Goal: Information Seeking & Learning: Check status

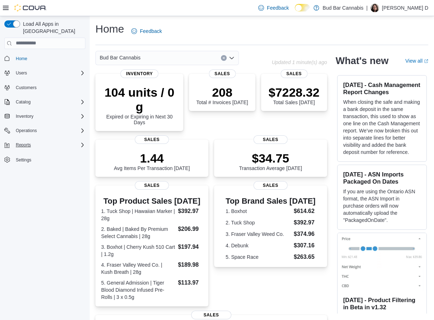
click at [47, 141] on div "Reports" at bounding box center [49, 145] width 72 height 9
click at [27, 172] on span "Reports" at bounding box center [20, 175] width 15 height 6
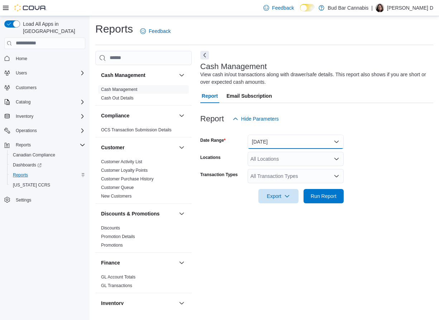
click at [276, 145] on button "[DATE]" at bounding box center [296, 142] width 96 height 14
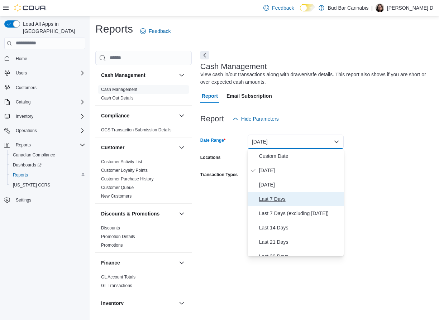
click at [274, 194] on button "Last 7 Days" at bounding box center [296, 199] width 96 height 14
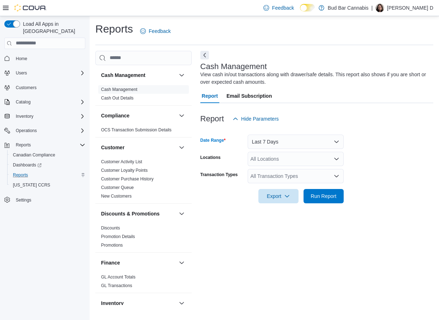
click at [269, 157] on div "All Locations" at bounding box center [296, 159] width 96 height 14
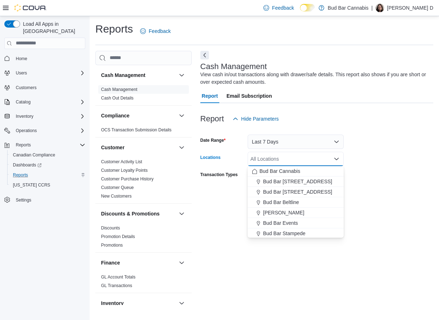
click at [269, 157] on div "All Locations" at bounding box center [296, 159] width 96 height 14
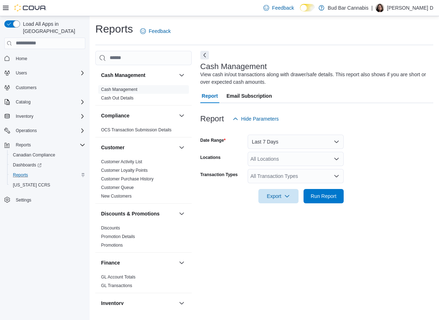
click at [229, 162] on div "Locations" at bounding box center [222, 159] width 44 height 14
click at [265, 175] on div "All Transaction Types" at bounding box center [296, 176] width 96 height 14
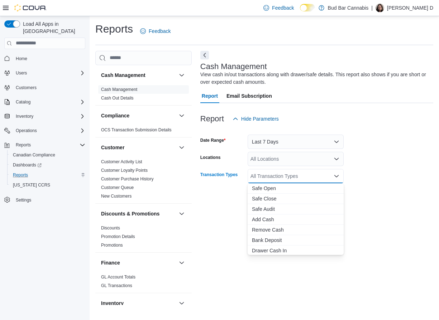
click at [265, 175] on div "All Transaction Types" at bounding box center [296, 176] width 96 height 14
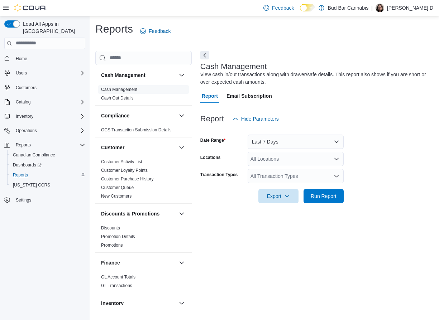
click at [211, 201] on div "Export Run Report" at bounding box center [271, 196] width 143 height 14
click at [203, 56] on button "Next" at bounding box center [204, 55] width 9 height 9
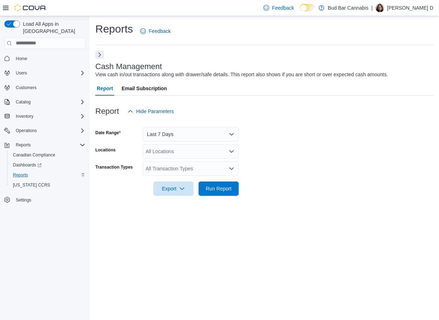
click at [100, 56] on button "Next" at bounding box center [99, 55] width 9 height 9
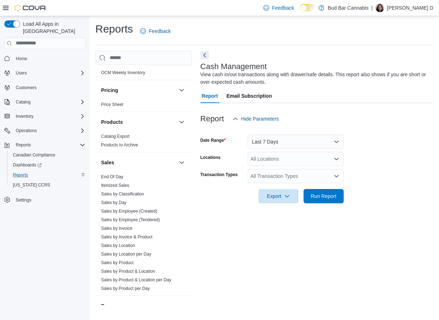
scroll to position [430, 0]
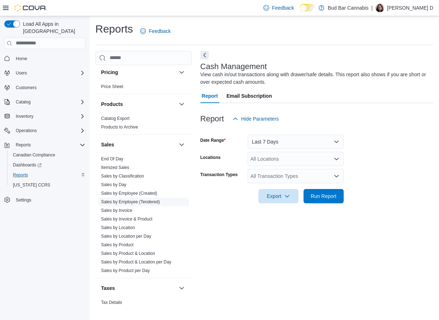
click at [133, 202] on link "Sales by Employee (Tendered)" at bounding box center [130, 202] width 59 height 5
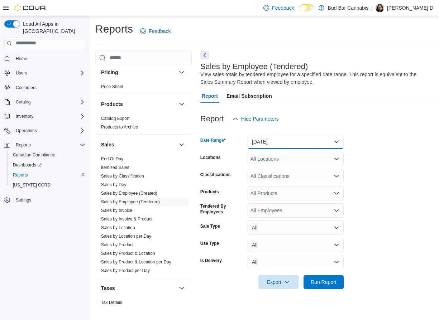
click at [264, 138] on button "[DATE]" at bounding box center [296, 142] width 96 height 14
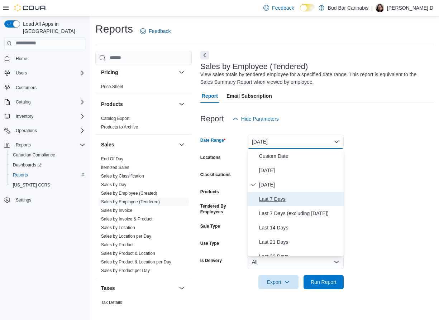
click at [270, 197] on span "Last 7 Days" at bounding box center [300, 199] width 82 height 9
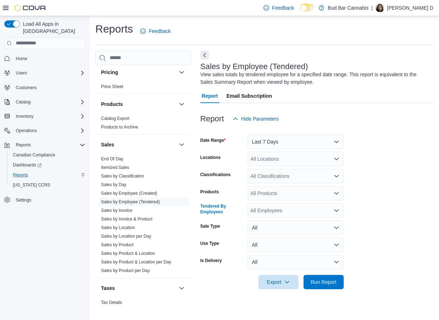
click at [268, 214] on div "All Employees" at bounding box center [296, 211] width 96 height 14
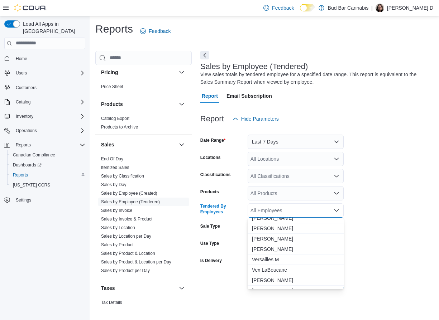
scroll to position [1259, 0]
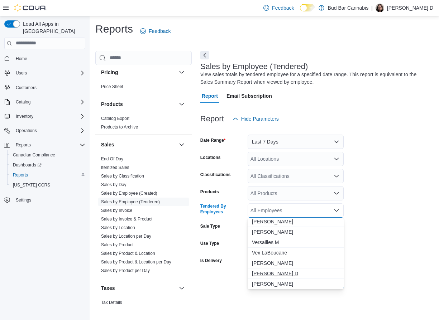
click at [268, 273] on span "[PERSON_NAME] D" at bounding box center [295, 273] width 87 height 7
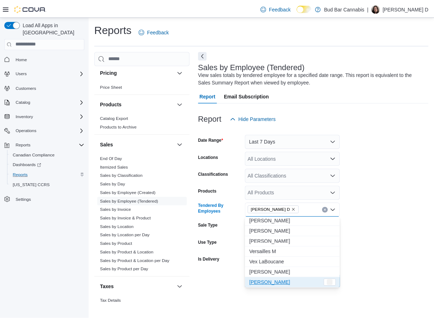
scroll to position [1249, 0]
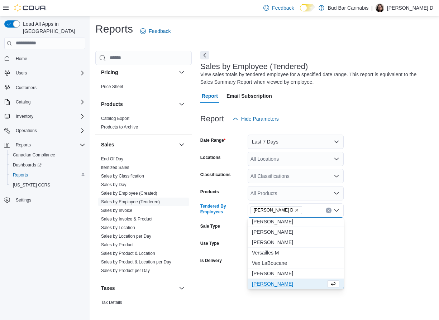
click at [371, 245] on form "Date Range Last 7 Days Locations All Locations Classifications All Classificati…" at bounding box center [316, 207] width 233 height 163
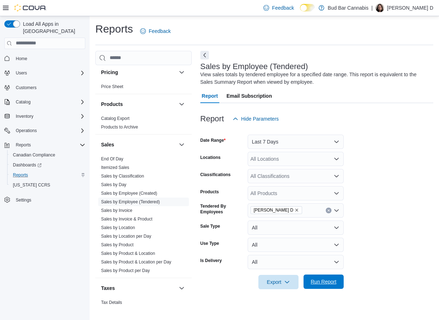
click at [320, 282] on span "Run Report" at bounding box center [324, 282] width 26 height 7
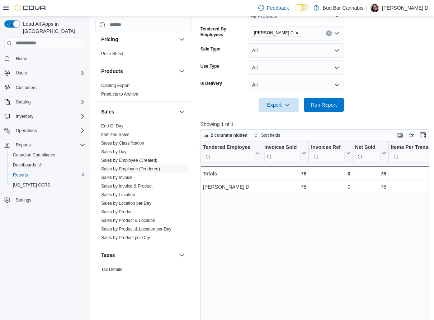
scroll to position [179, 0]
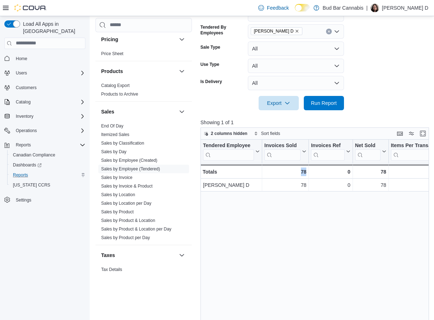
drag, startPoint x: 317, startPoint y: 221, endPoint x: 296, endPoint y: 223, distance: 20.5
click at [296, 223] on div "Tendered Employee Click to view column header actions Invoices Sold Click to vi…" at bounding box center [315, 262] width 231 height 244
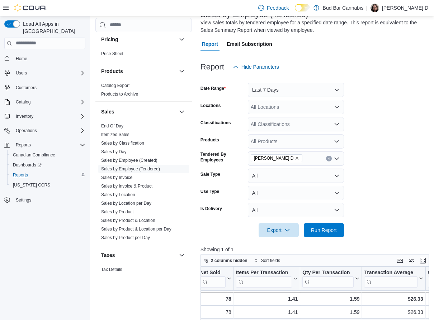
scroll to position [33, 0]
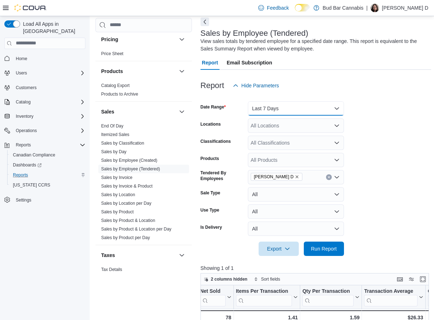
click at [299, 108] on button "Last 7 Days" at bounding box center [296, 108] width 96 height 14
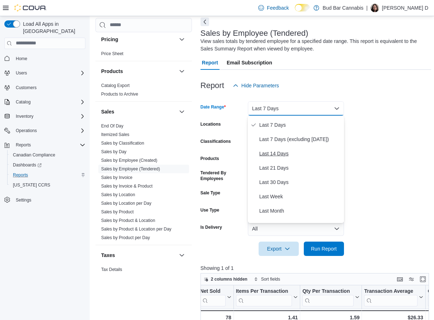
scroll to position [36, 0]
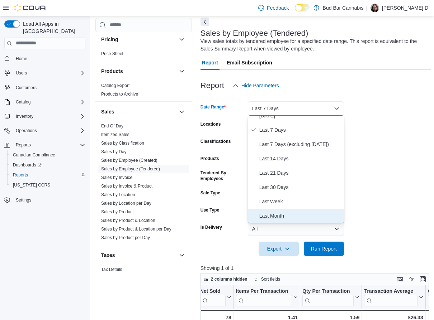
click at [274, 212] on span "Last Month" at bounding box center [300, 216] width 82 height 9
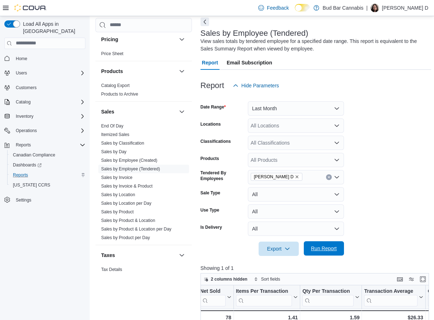
click at [326, 246] on span "Run Report" at bounding box center [324, 248] width 26 height 7
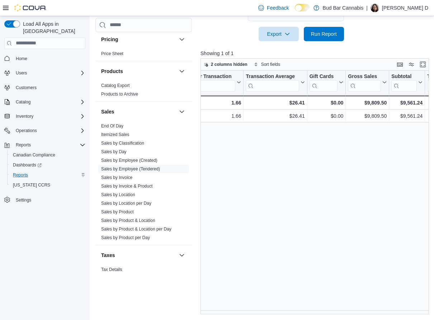
scroll to position [0, 282]
